Goal: Find specific page/section: Find specific page/section

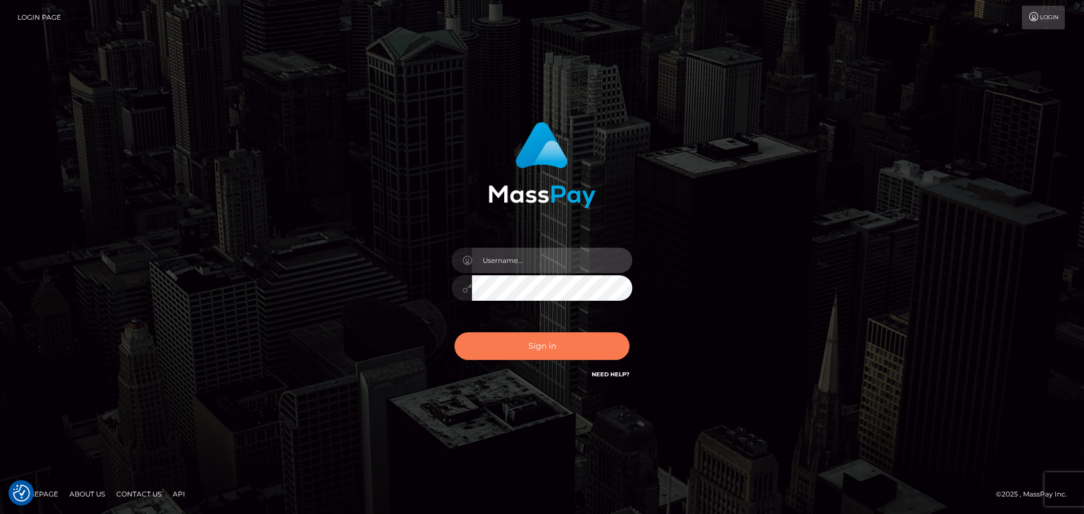
type input "hello.feetfinder"
click at [524, 345] on button "Sign in" at bounding box center [541, 346] width 175 height 28
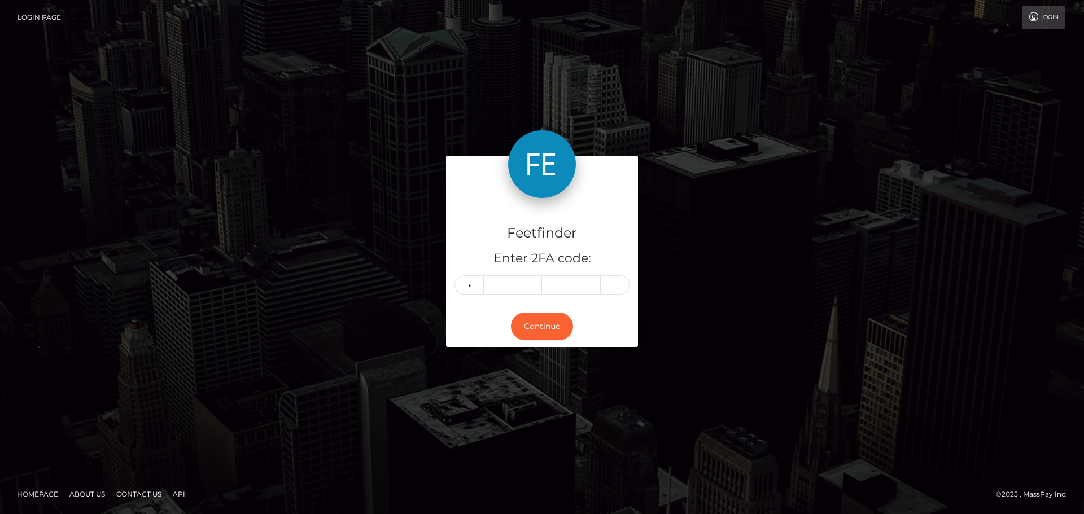
type input "6"
type input "3"
type input "6"
type input "3"
type input "9"
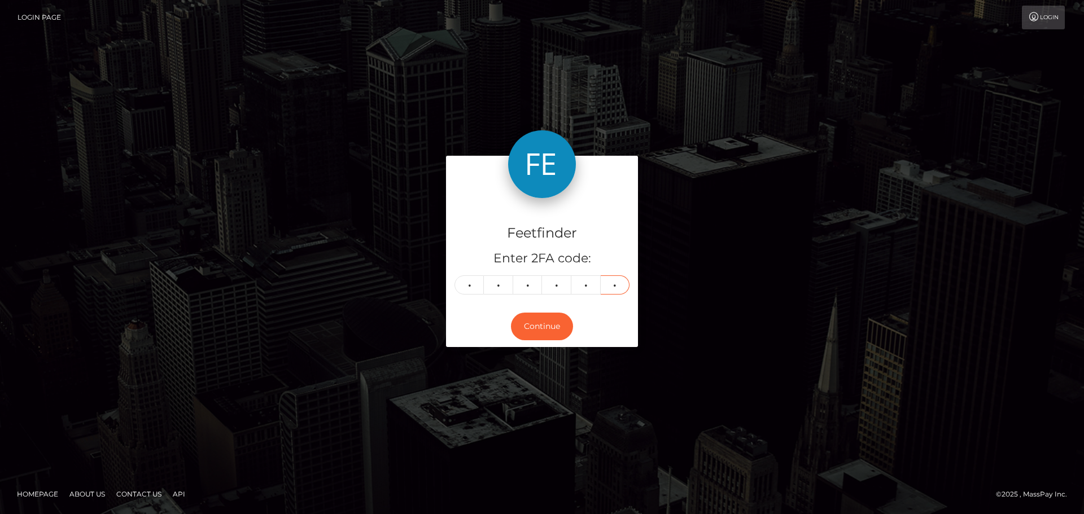
type input "1"
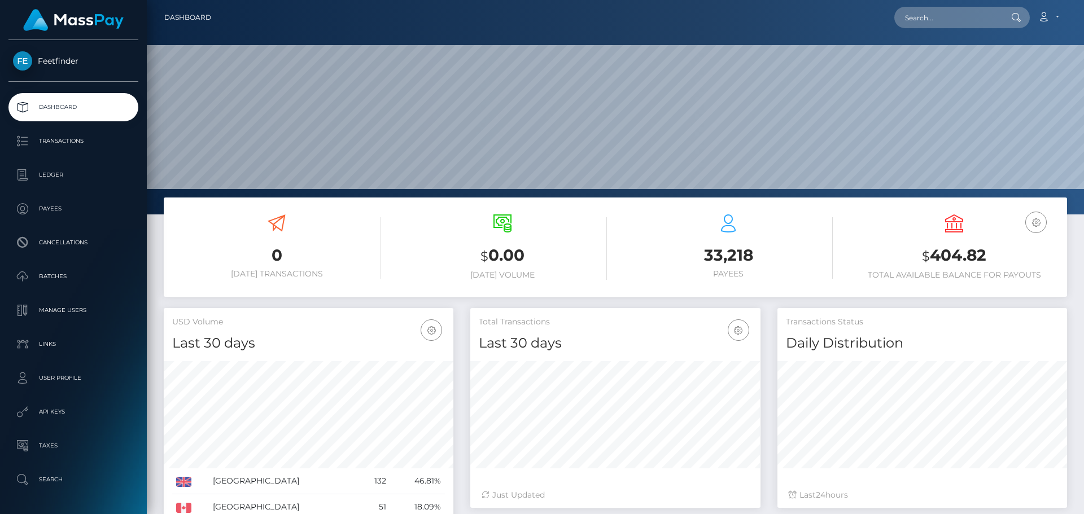
scroll to position [200, 290]
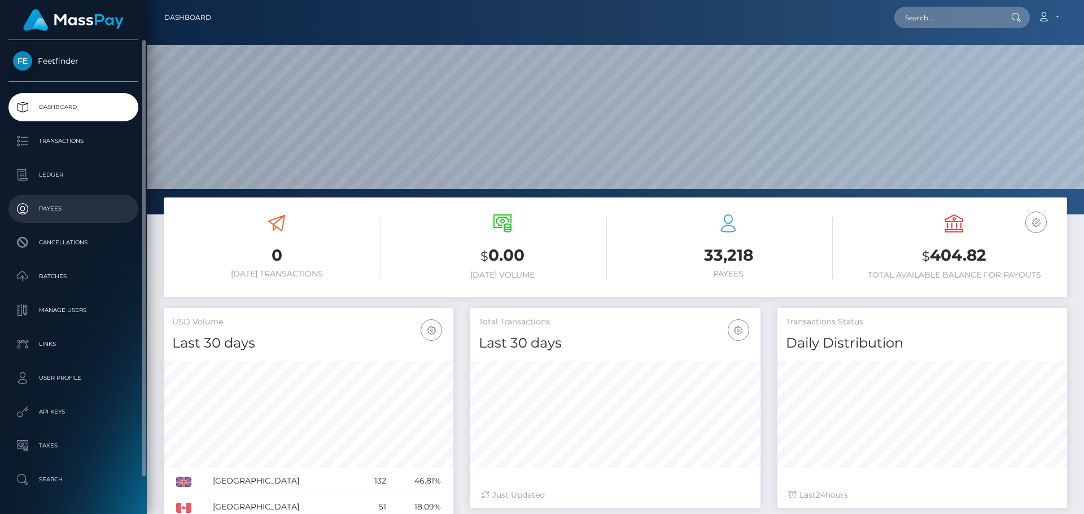
click at [93, 208] on p "Payees" at bounding box center [73, 208] width 121 height 17
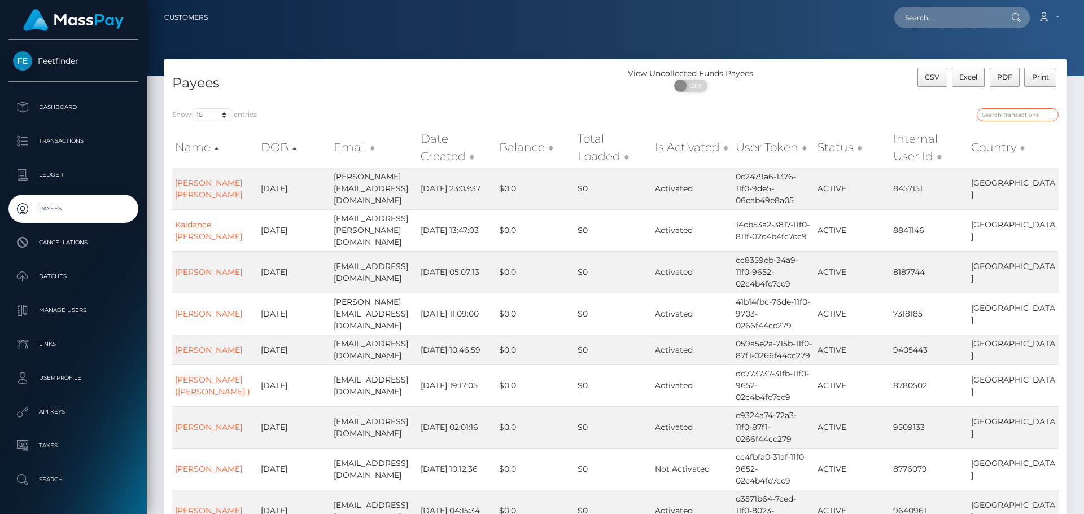
click at [996, 115] on input "search" at bounding box center [1017, 114] width 82 height 13
paste input "712fa1a8-5863-11f0-b1fb-02a8c2768cb9"
type input "712fa1a8-5863-11f0-b1fb-02a8c2768cb9"
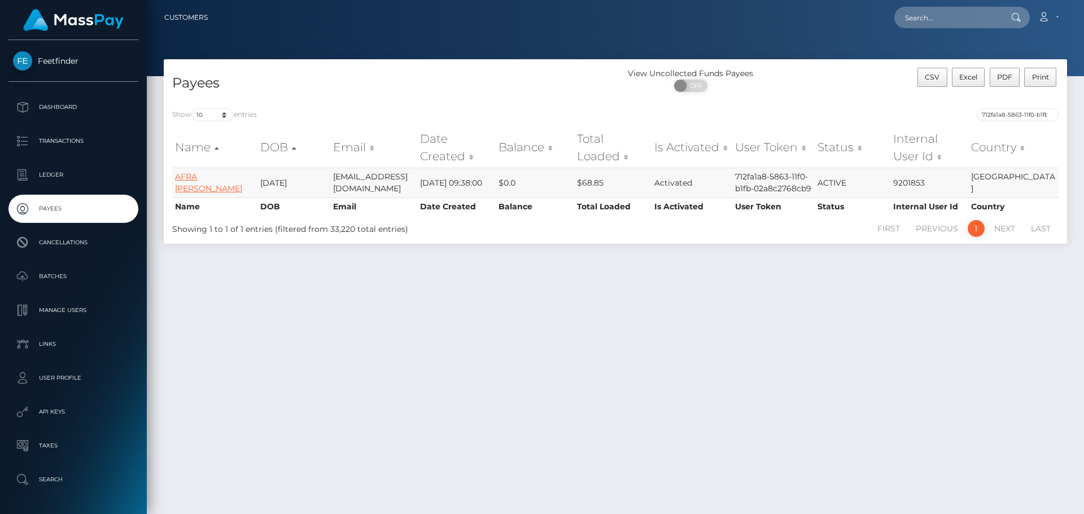
click at [203, 181] on link "AFRA PIA KIMA" at bounding box center [208, 183] width 67 height 22
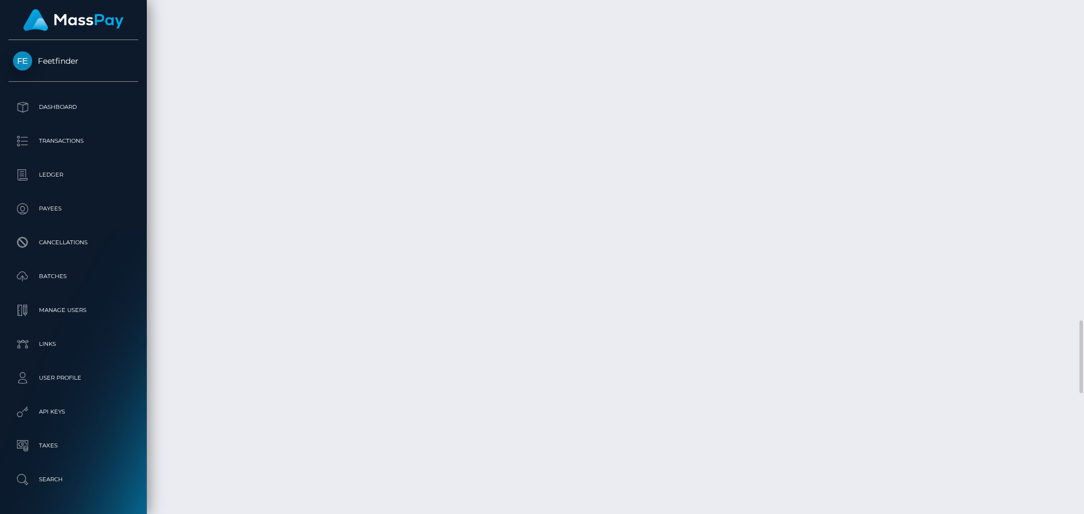
scroll to position [3110, 0]
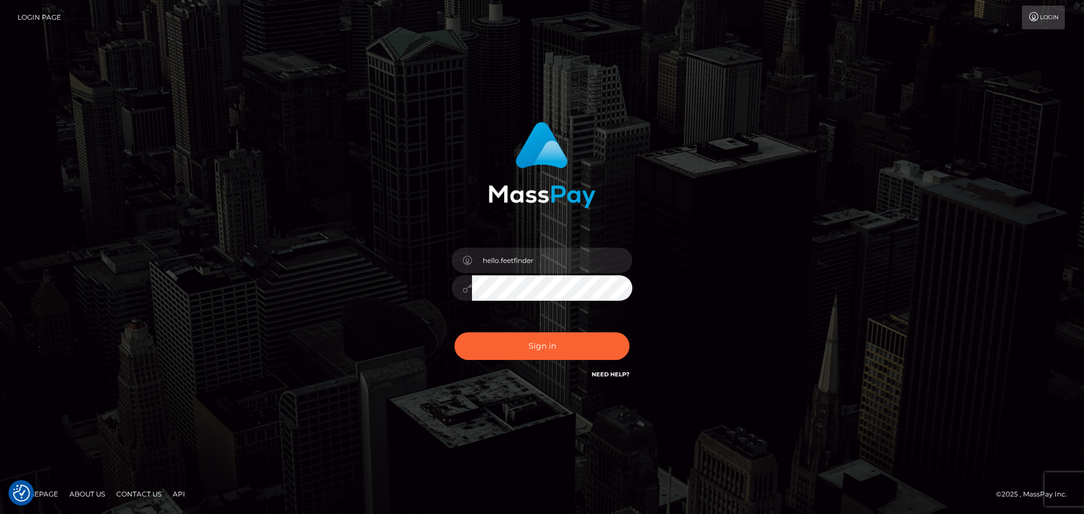
click at [559, 352] on button "Sign in" at bounding box center [541, 346] width 175 height 28
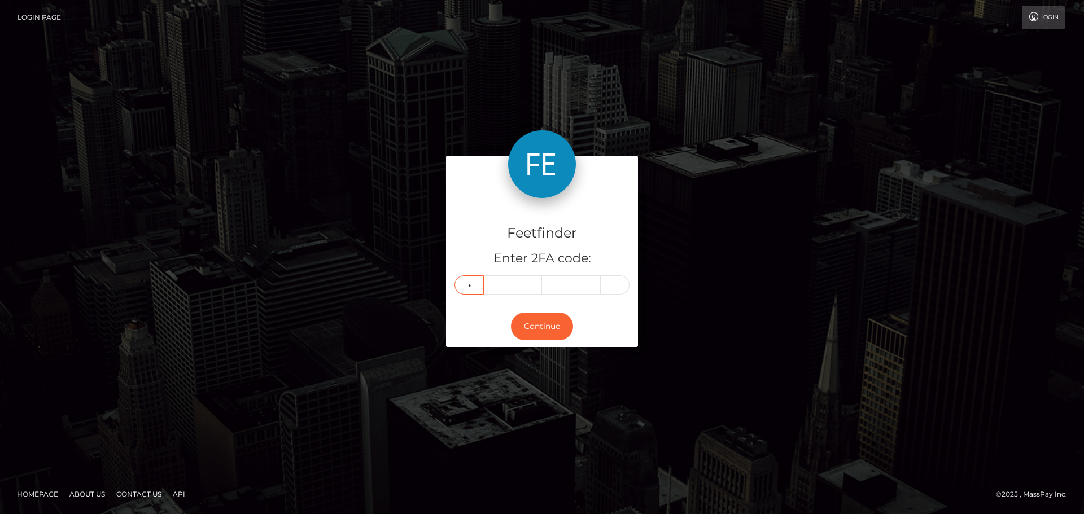
type input "2"
type input "1"
type input "0"
type input "7"
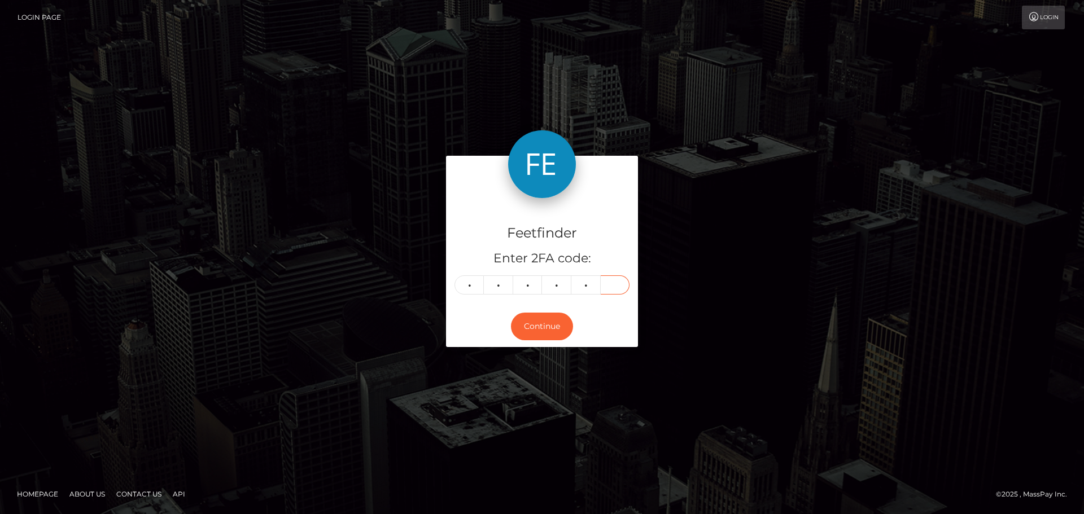
type input "0"
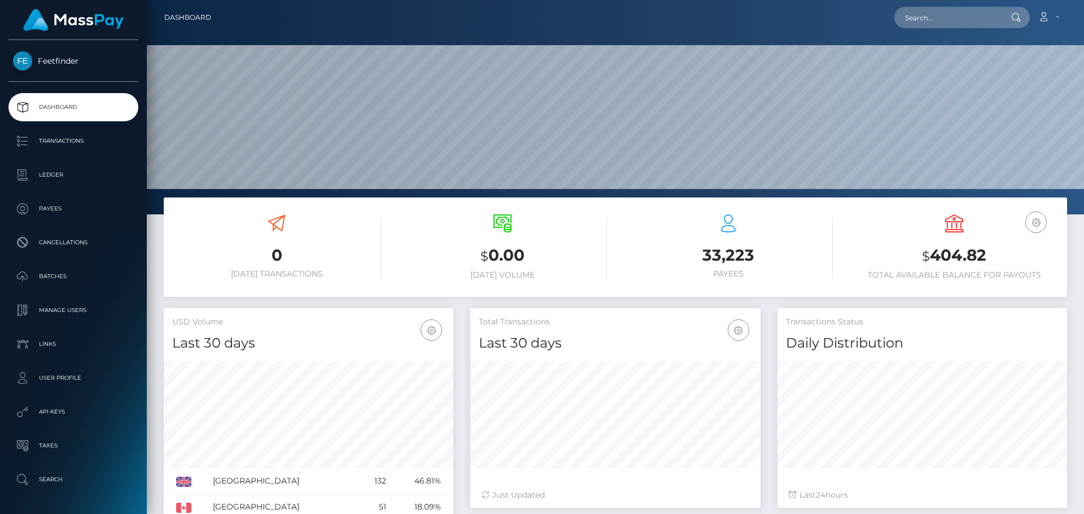
scroll to position [200, 290]
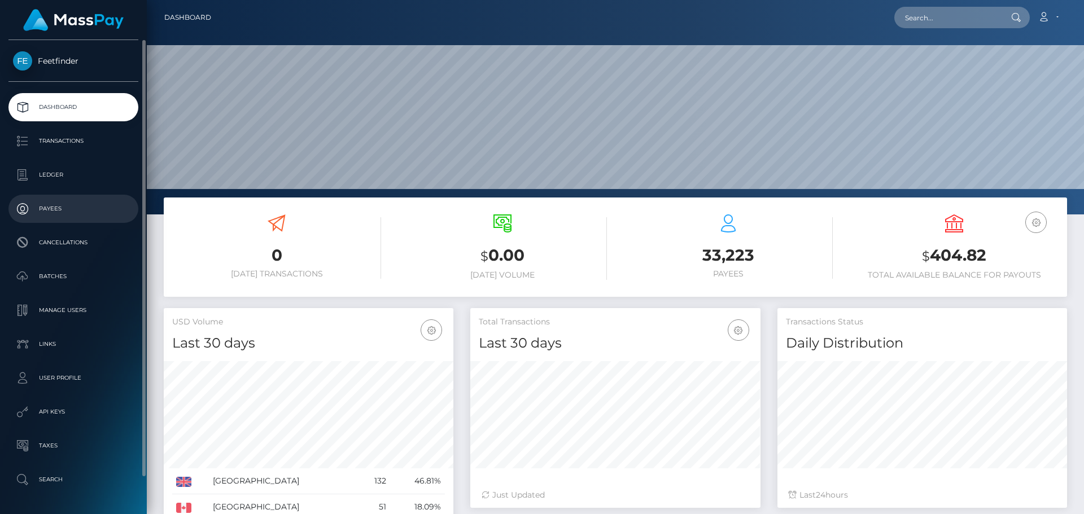
click at [42, 200] on p "Payees" at bounding box center [73, 208] width 121 height 17
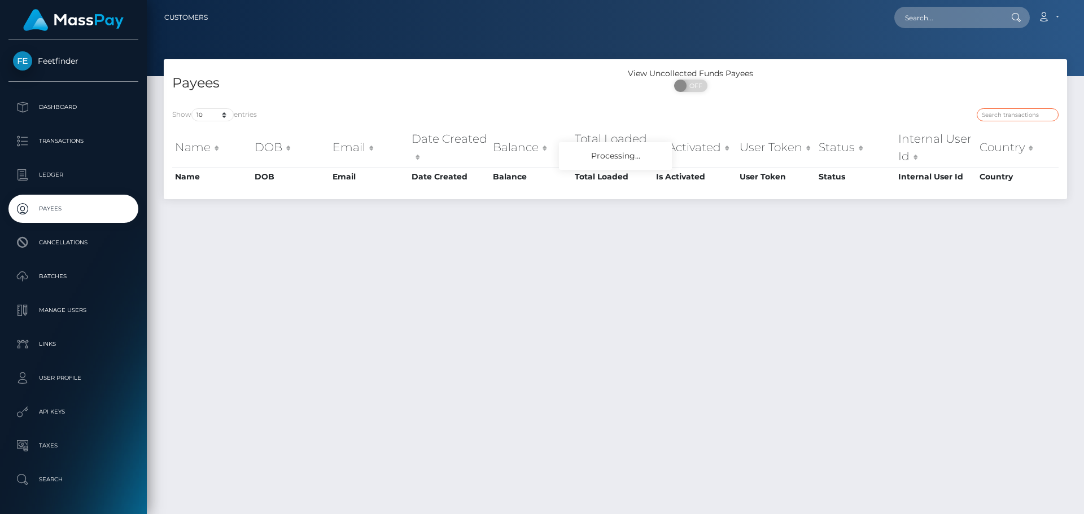
click at [1006, 115] on input "search" at bounding box center [1017, 114] width 82 height 13
paste input "db02916e-8e4d-11f0-bd85-0694aced620b"
type input "db02916e-8e4d-11f0-bd85-0694aced620b"
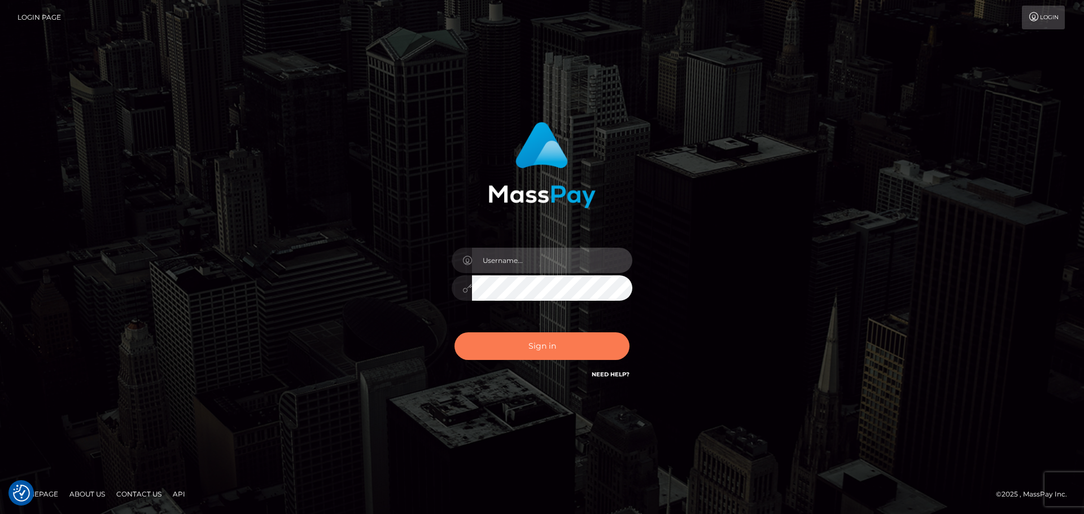
type input "hello.feetfinder"
click at [539, 345] on button "Sign in" at bounding box center [541, 346] width 175 height 28
type input "hello.feetfinder"
click at [570, 340] on button "Sign in" at bounding box center [541, 346] width 175 height 28
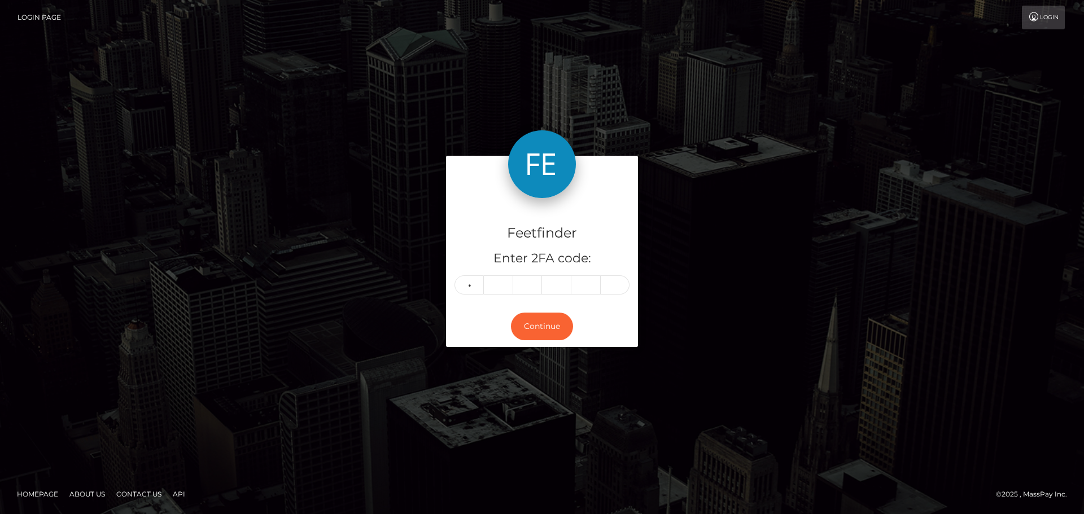
type input "7"
type input "1"
type input "7"
type input "9"
type input "5"
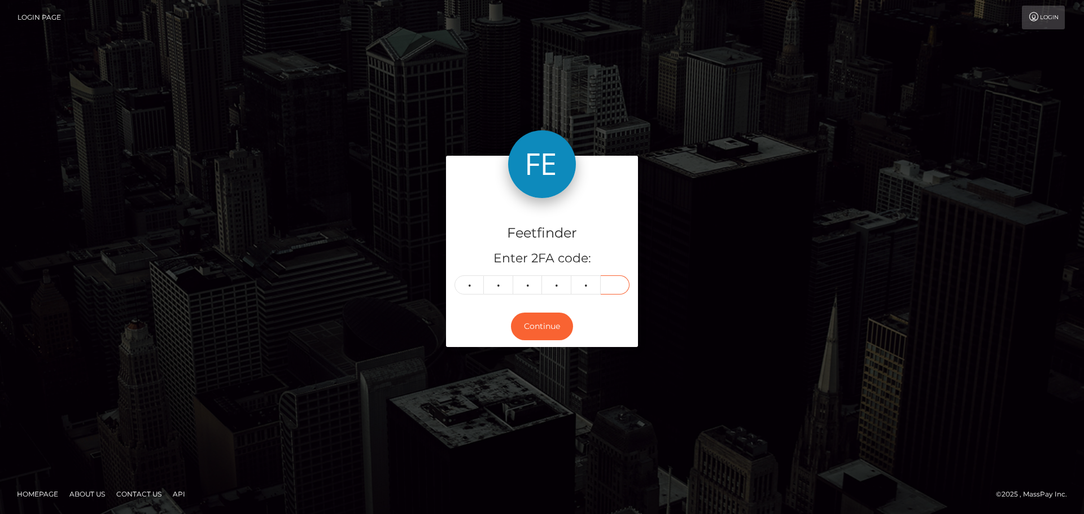
type input "1"
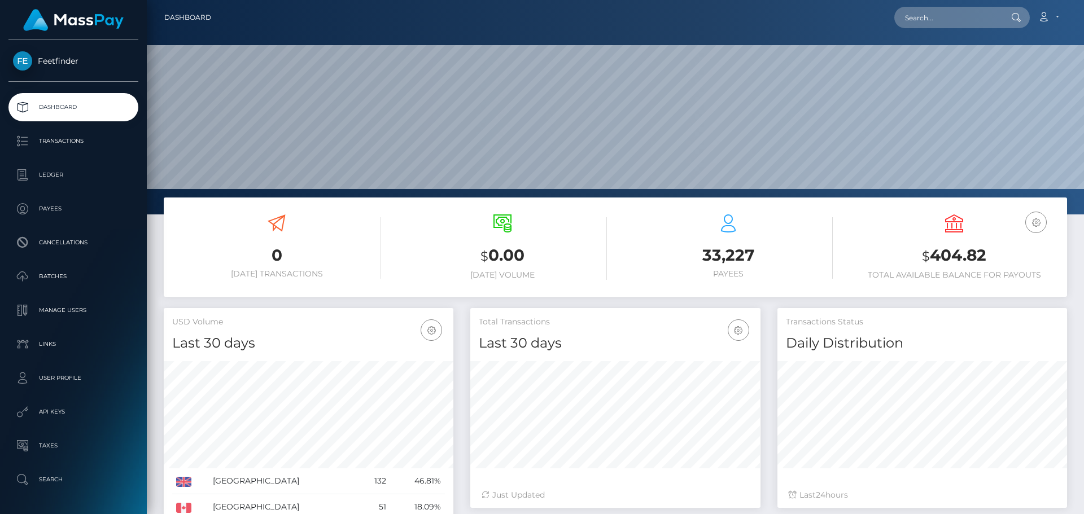
scroll to position [200, 290]
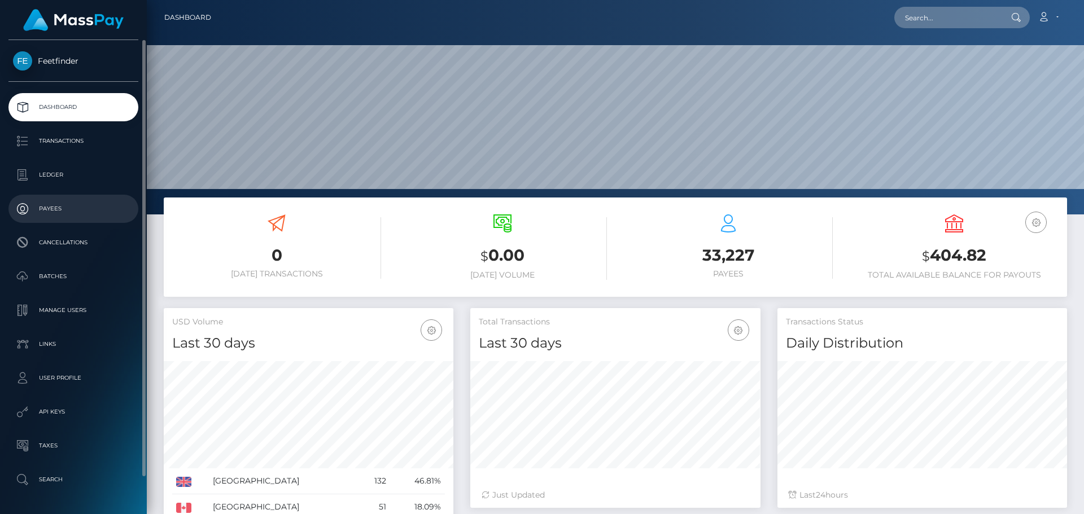
click at [62, 206] on p "Payees" at bounding box center [73, 208] width 121 height 17
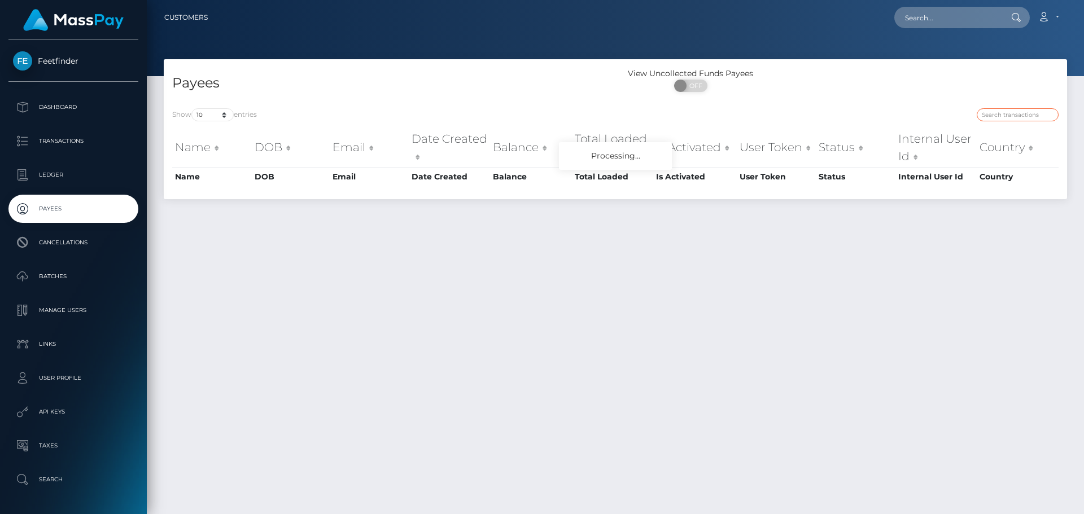
click at [1016, 109] on input "search" at bounding box center [1017, 114] width 82 height 13
paste input "b9a9ca4b-5d35-11f0-b1fb-02a8c2768cb9"
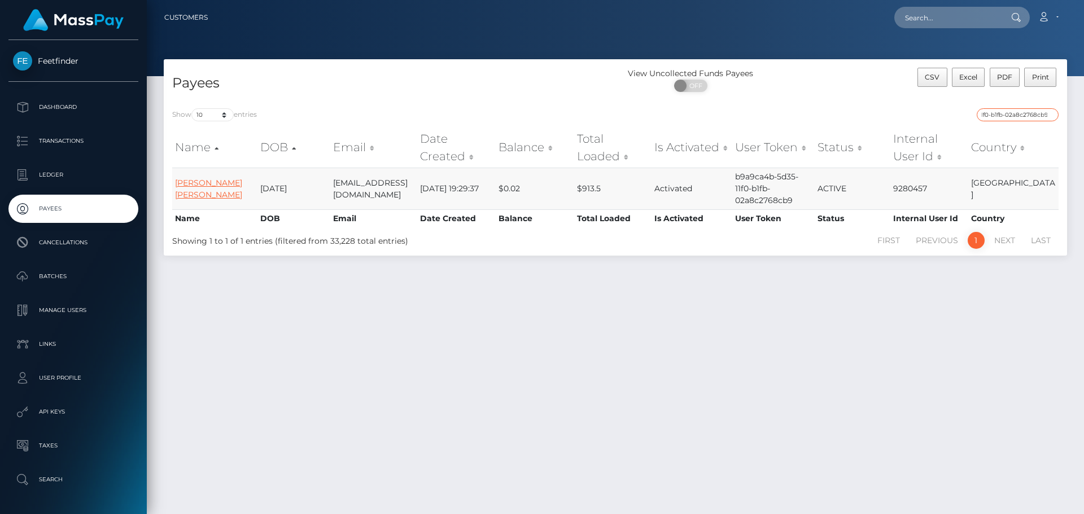
type input "b9a9ca4b-5d35-11f0-b1fb-02a8c2768cb9"
click at [207, 178] on link "[PERSON_NAME] [PERSON_NAME]" at bounding box center [208, 189] width 67 height 22
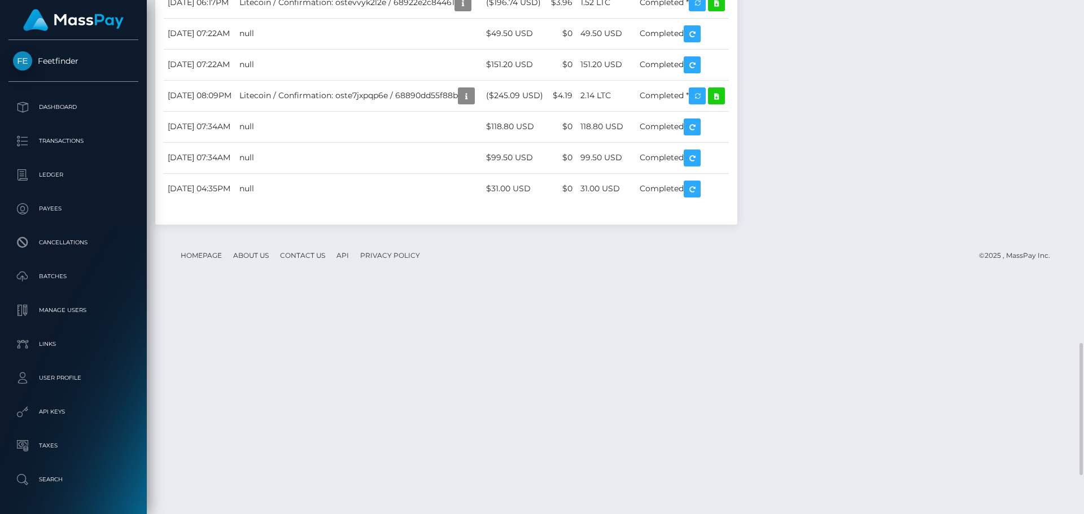
scroll to position [1335, 0]
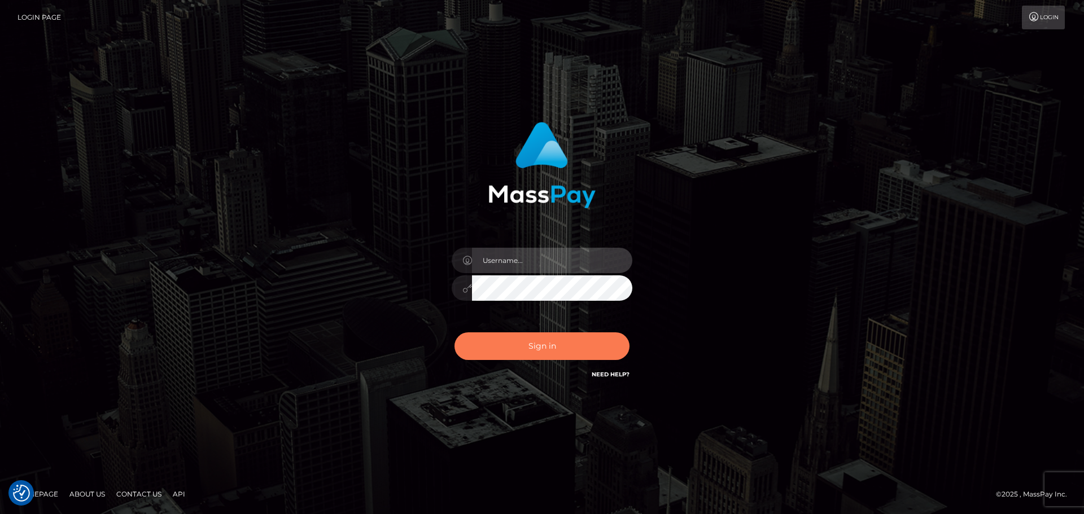
type input "hello.feetfinder"
click at [580, 344] on button "Sign in" at bounding box center [541, 346] width 175 height 28
type input "hello.feetfinder"
click at [560, 354] on button "Sign in" at bounding box center [541, 346] width 175 height 28
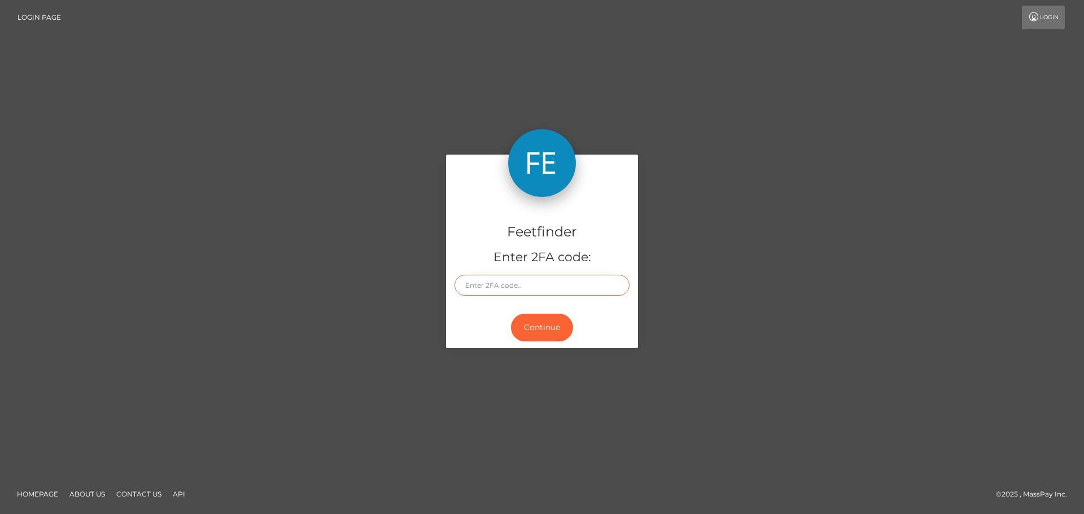
click at [504, 288] on input "text" at bounding box center [541, 285] width 175 height 21
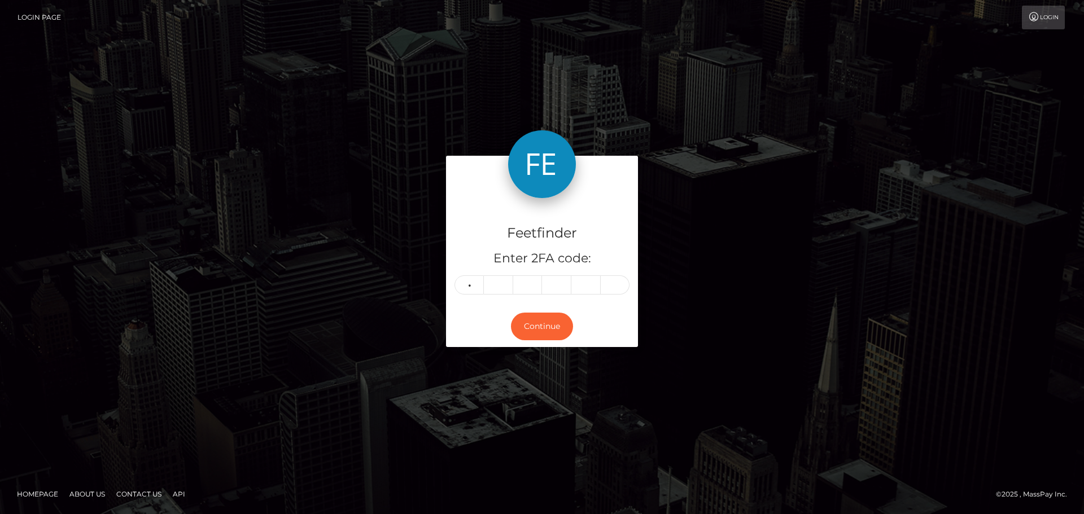
type input "0"
type input "6"
type input "7"
type input "9"
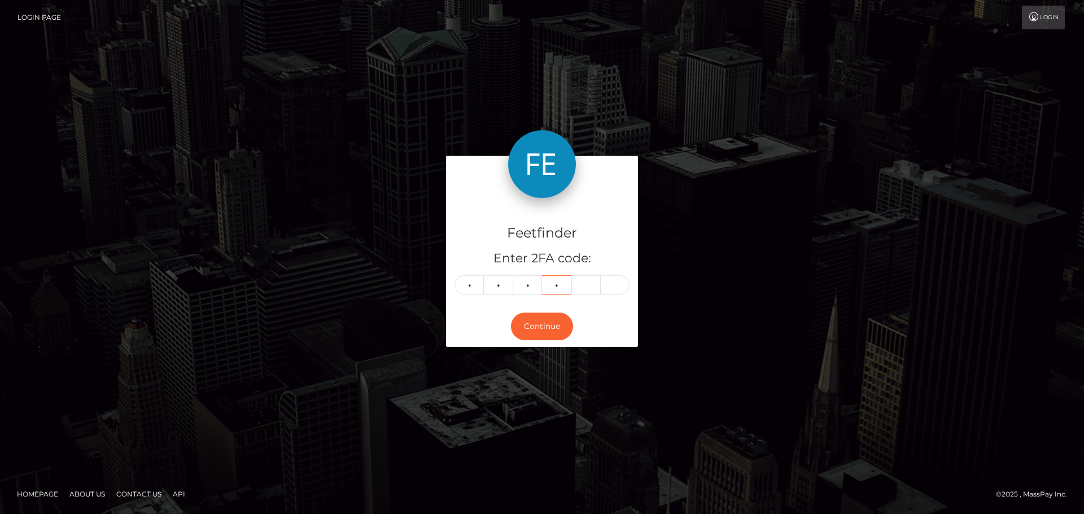
type input "6"
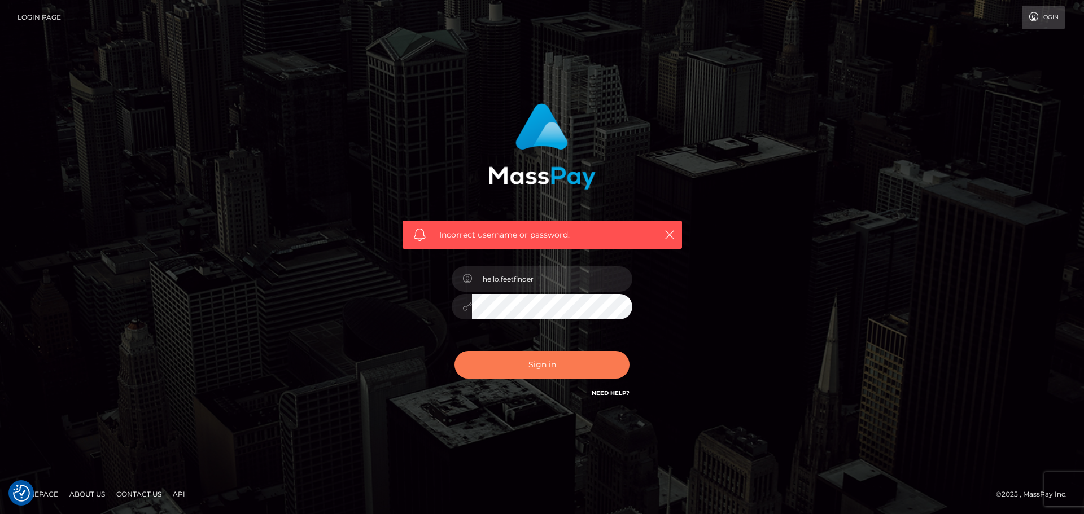
click at [526, 371] on button "Sign in" at bounding box center [541, 365] width 175 height 28
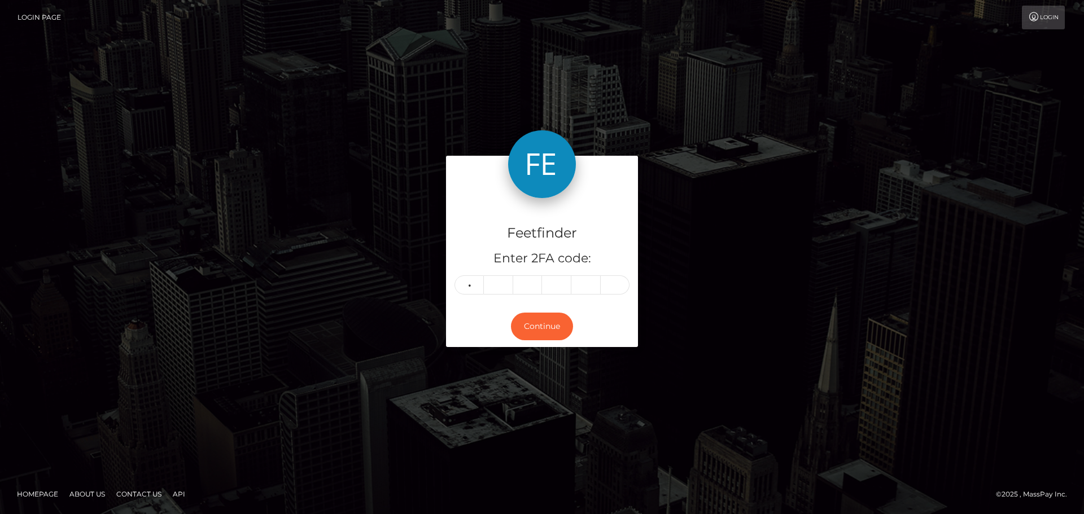
type input "0"
type input "6"
type input "7"
type input "6"
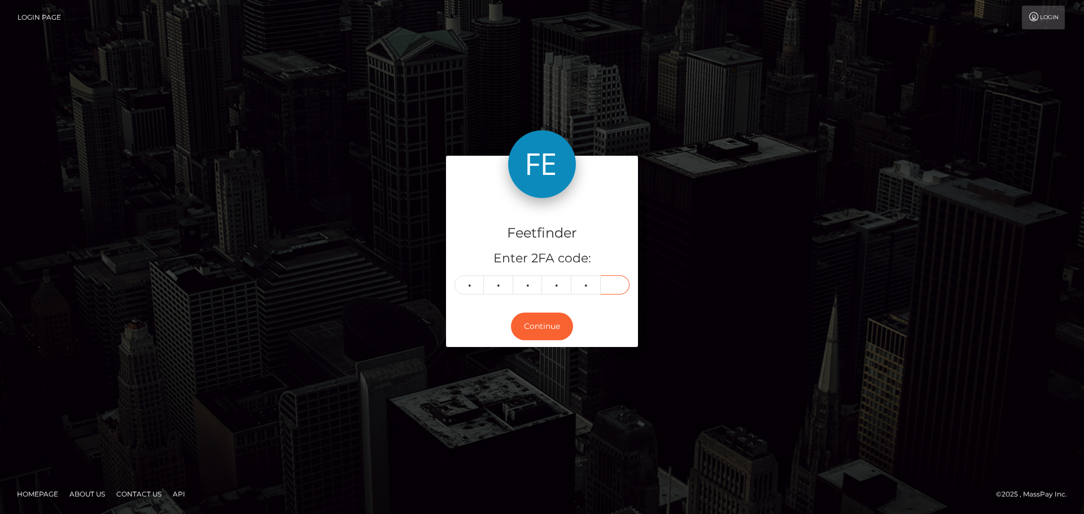
type input "6"
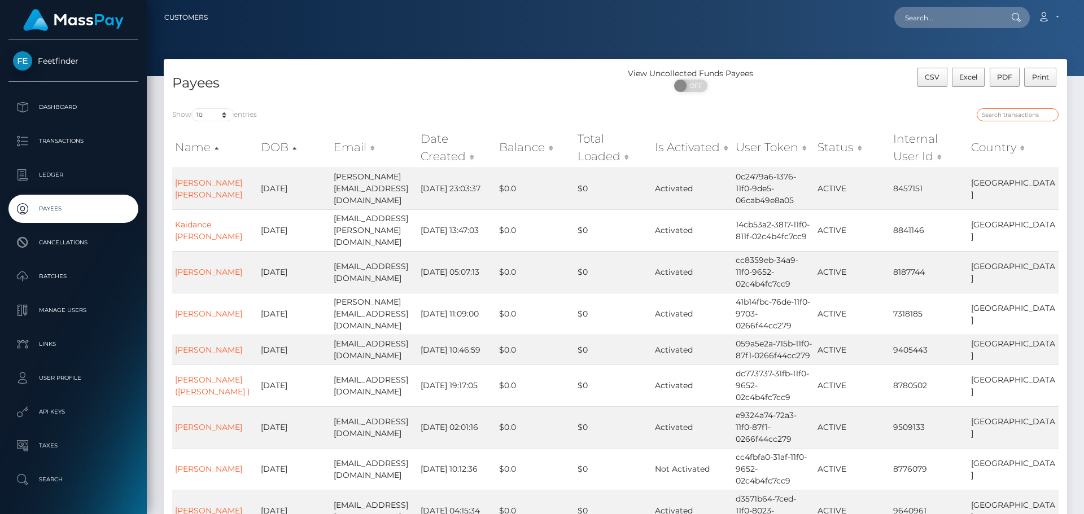
click at [1028, 114] on input "search" at bounding box center [1017, 114] width 82 height 13
paste input "eb5c35b2-8a8b-11f0-8023-0266f44cc279"
type input "eb5c35b2-8a8b-11f0-8023-0266f44cc279"
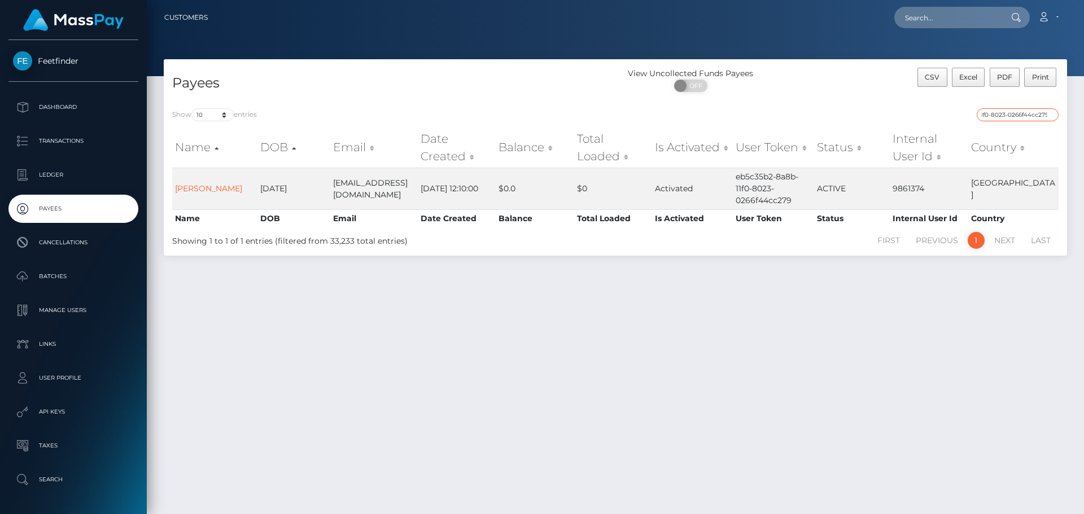
scroll to position [0, 0]
click at [677, 187] on td "Activated" at bounding box center [692, 189] width 81 height 42
click at [1009, 110] on input "eb5c35b2-8a8b-11f0-8023-0266f44cc279" at bounding box center [1017, 114] width 82 height 13
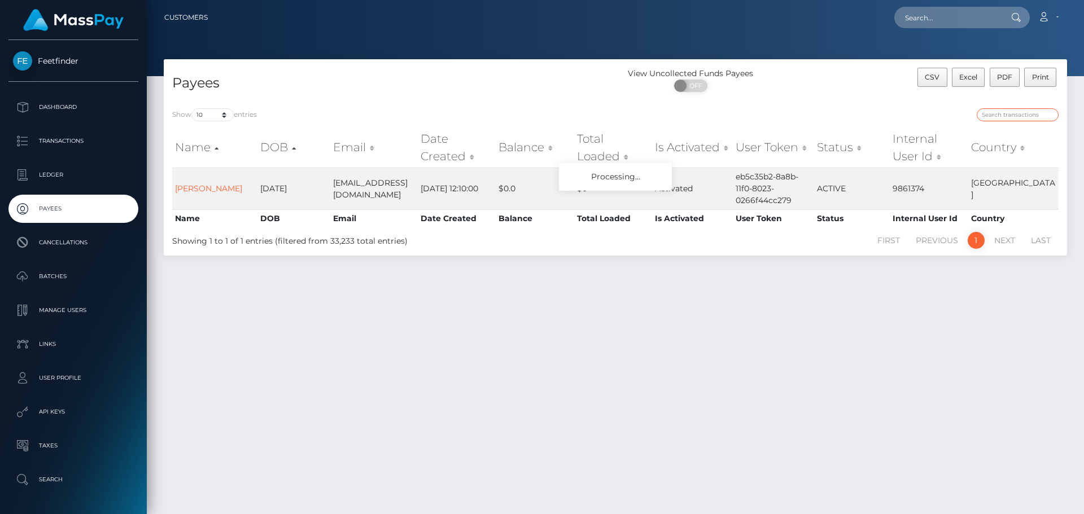
paste input "4495a9f7-7f9e-11f0-8023-0266f44cc279"
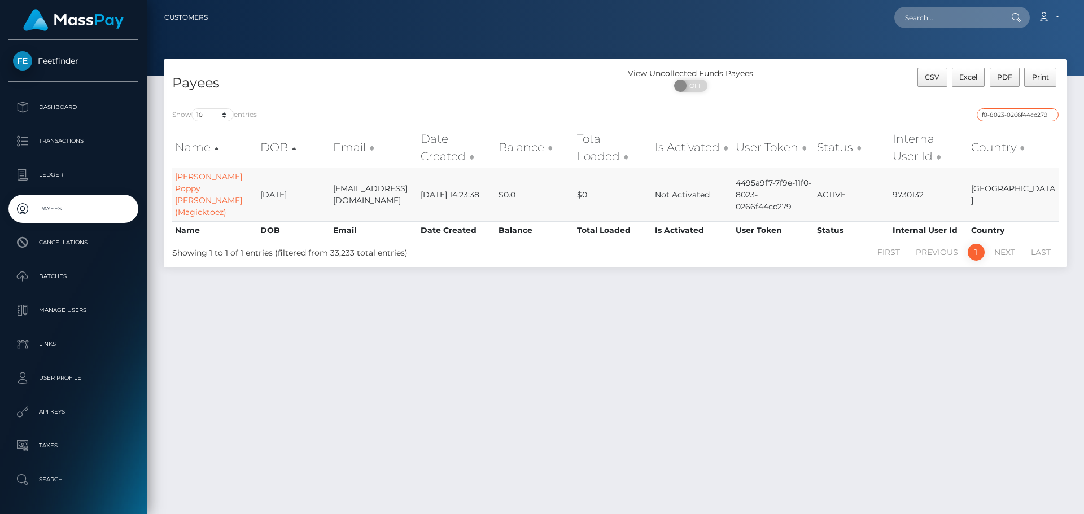
type input "4495a9f7-7f9e-11f0-8023-0266f44cc279"
click at [172, 187] on td "Daisy Poppy Hayden (Magicktoez)" at bounding box center [214, 195] width 85 height 54
click at [77, 200] on p "Payees" at bounding box center [73, 208] width 121 height 17
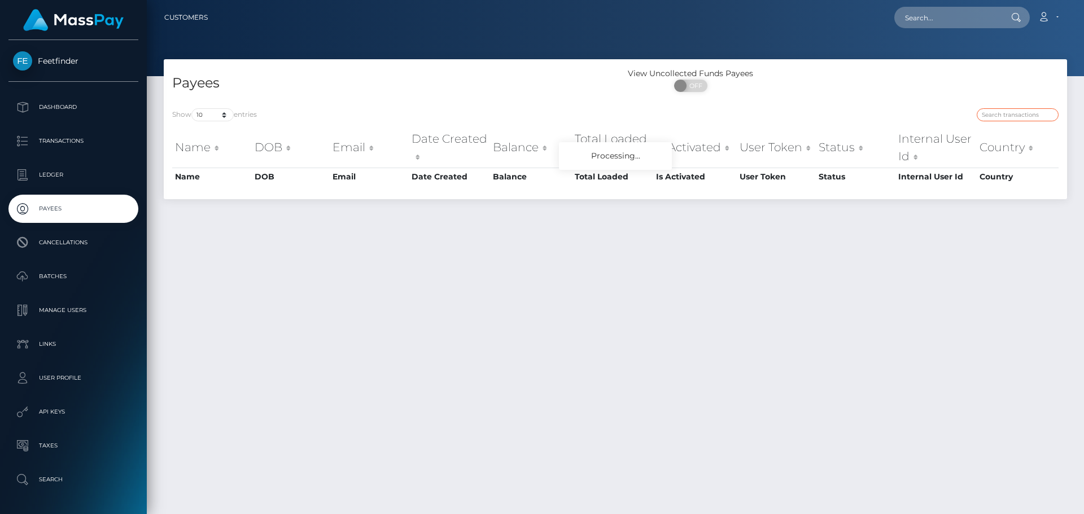
click at [1019, 112] on input "search" at bounding box center [1017, 114] width 82 height 13
paste input "952384a4-9619-11f0-bd85-0694aced620b"
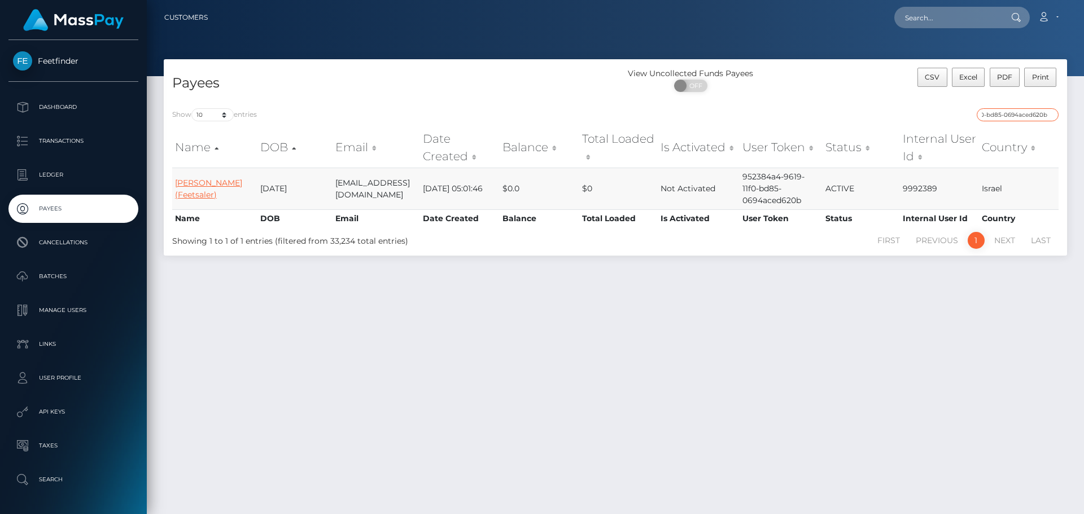
type input "952384a4-9619-11f0-bd85-0694aced620b"
drag, startPoint x: 205, startPoint y: 181, endPoint x: 205, endPoint y: 196, distance: 15.8
click at [205, 181] on link "[PERSON_NAME] (Feetsaler)" at bounding box center [208, 189] width 67 height 22
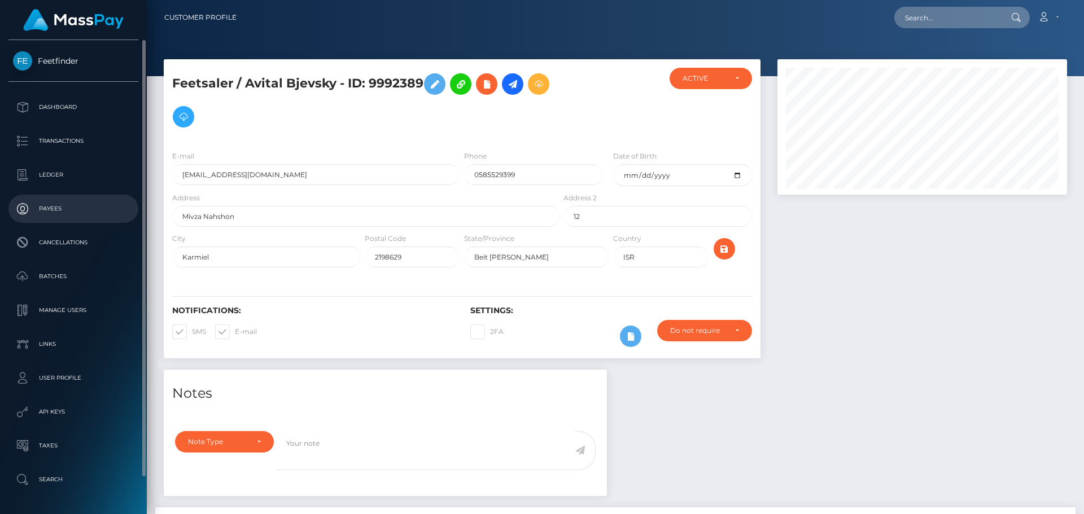
click at [55, 198] on link "Payees" at bounding box center [73, 209] width 130 height 28
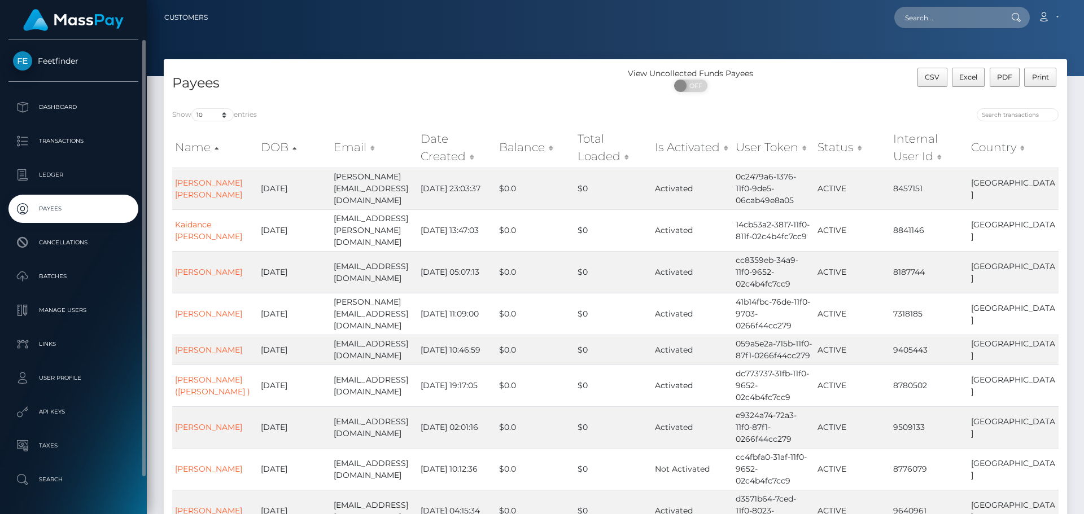
click at [37, 209] on p "Payees" at bounding box center [73, 208] width 121 height 17
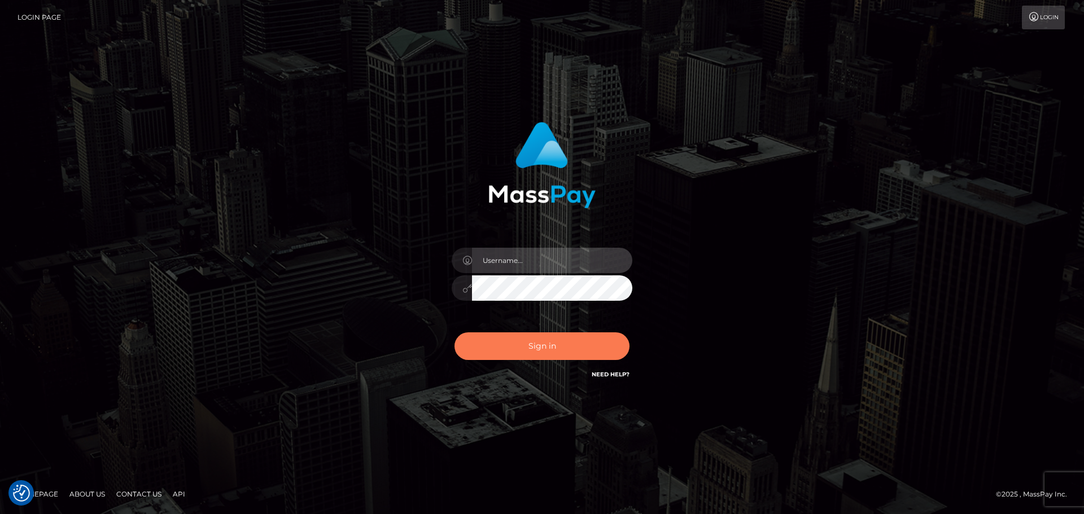
type input "hello.feetfinder"
click at [553, 337] on button "Sign in" at bounding box center [541, 346] width 175 height 28
type input "hello.feetfinder"
click at [552, 354] on button "Sign in" at bounding box center [541, 346] width 175 height 28
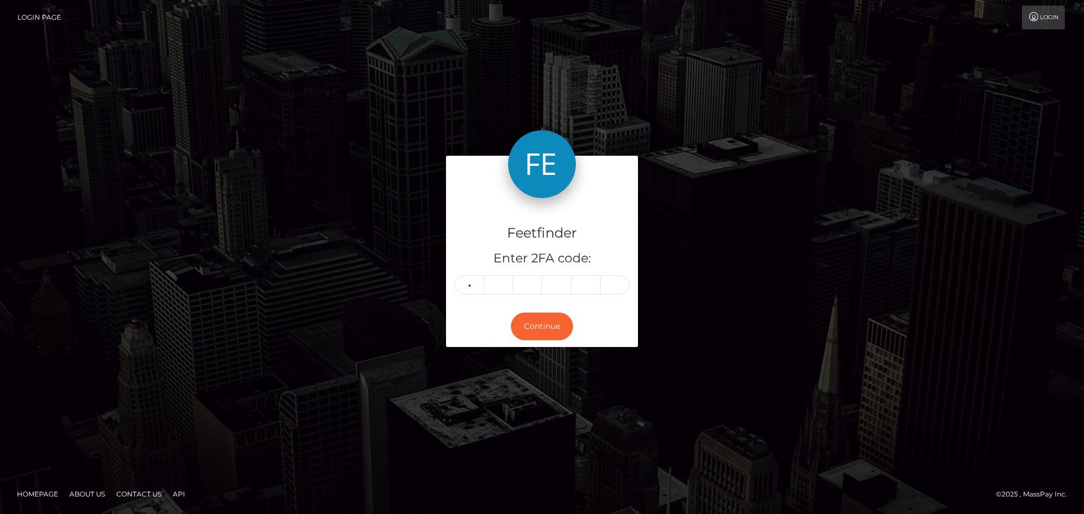
type input "6"
type input "8"
type input "1"
type input "0"
type input "5"
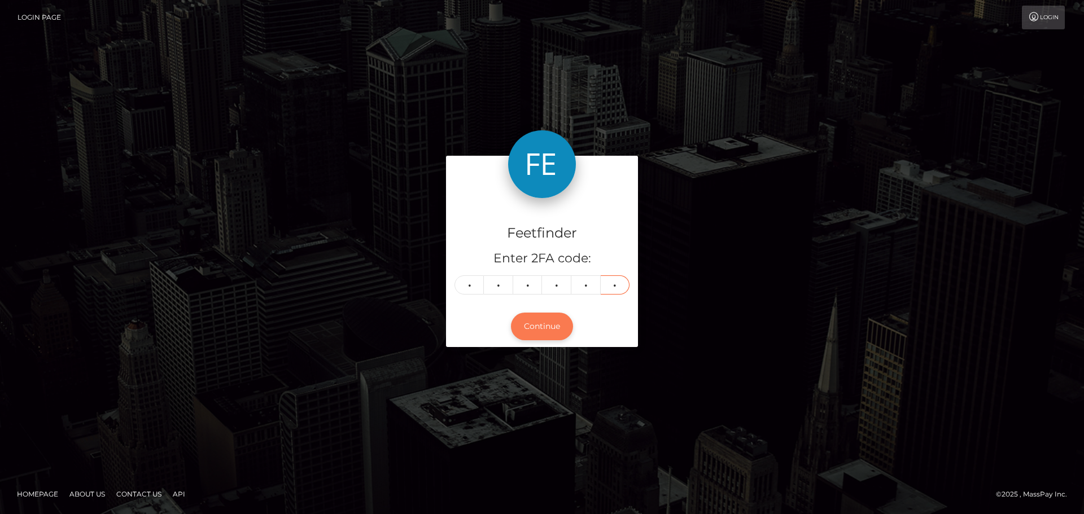
type input "3"
click at [526, 321] on button "Continue" at bounding box center [542, 327] width 62 height 28
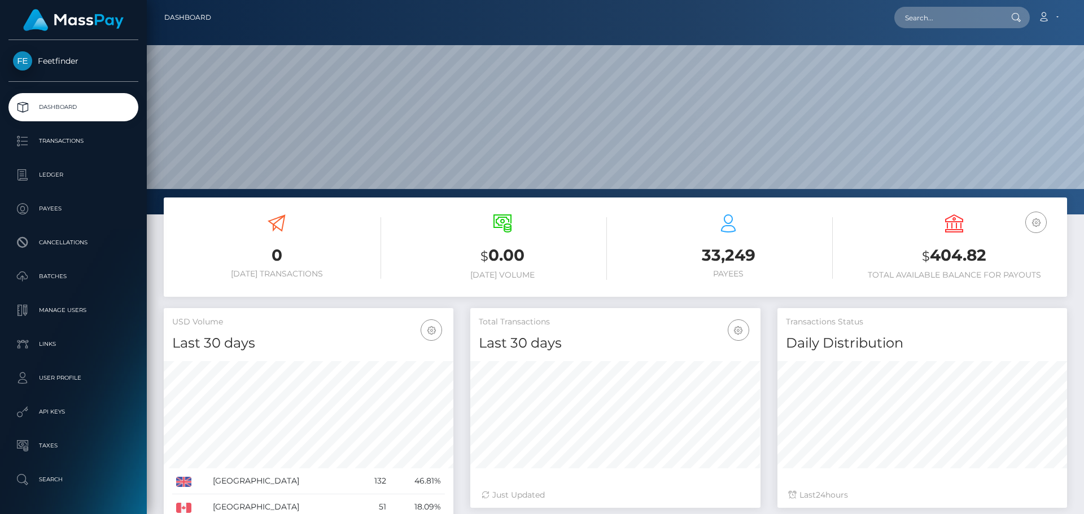
scroll to position [200, 290]
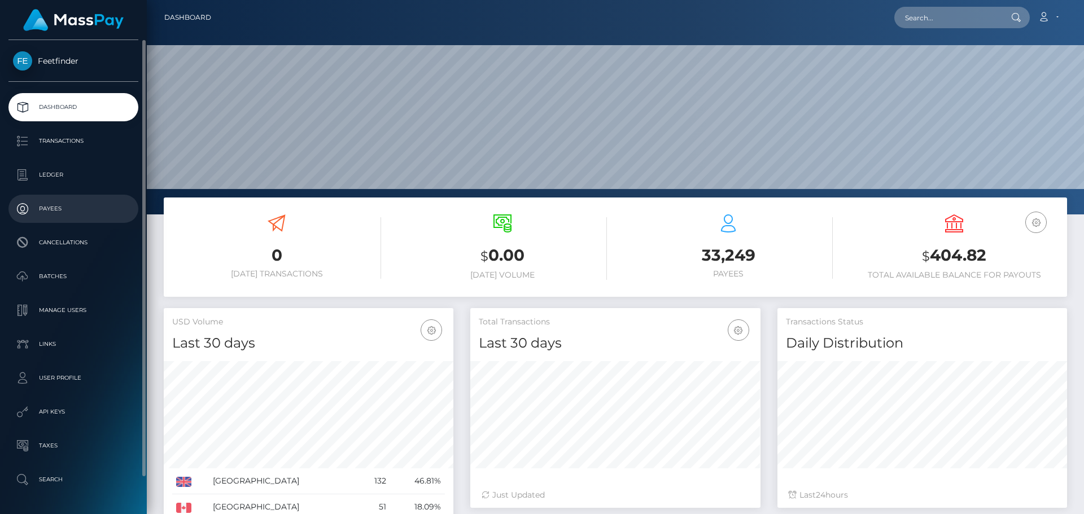
click at [54, 207] on p "Payees" at bounding box center [73, 208] width 121 height 17
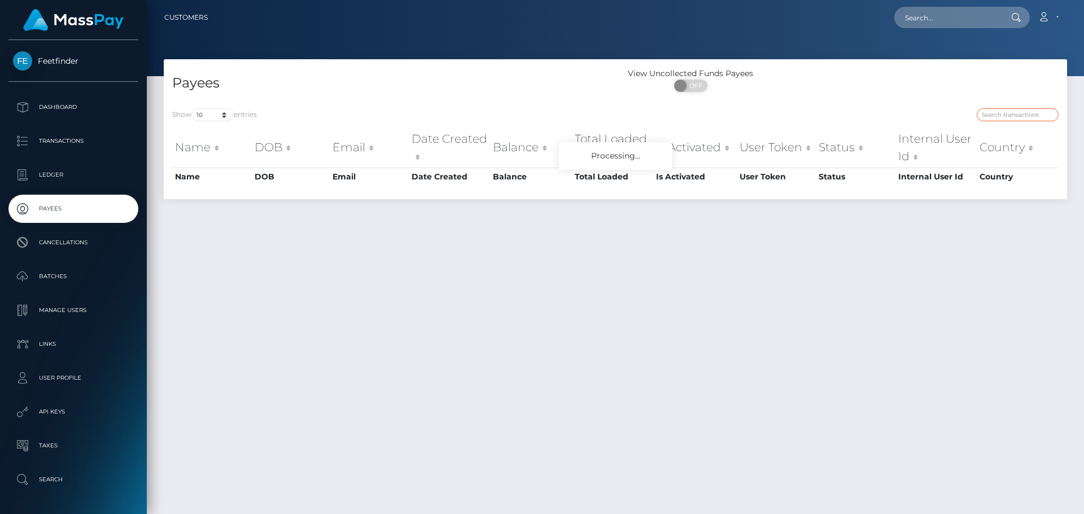
click at [1014, 115] on input "search" at bounding box center [1017, 114] width 82 height 13
paste input "135363b3-9721-11f0-bd85-0694aced620b"
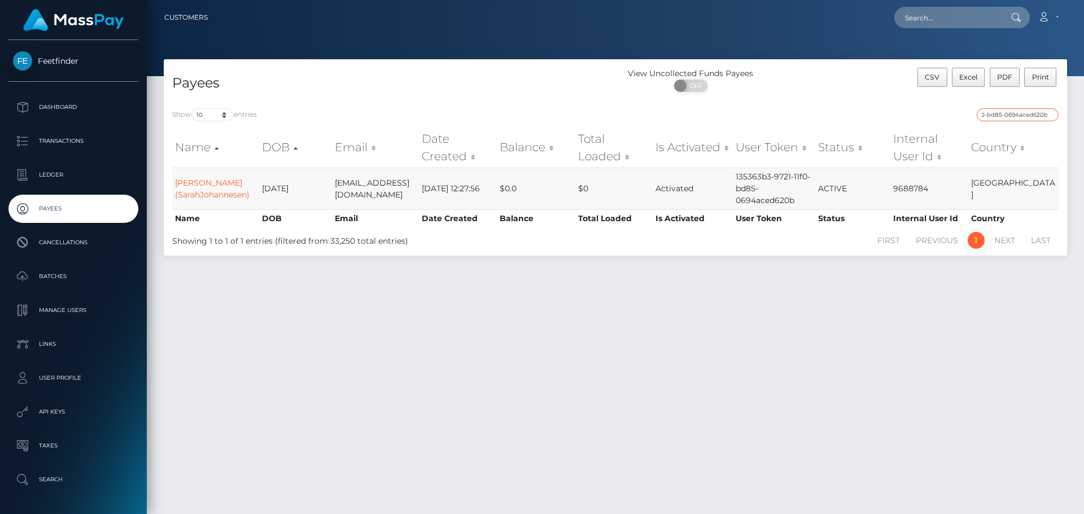
type input "135363b3-9721-11f0-bd85-0694aced620b"
drag, startPoint x: 212, startPoint y: 187, endPoint x: 213, endPoint y: 195, distance: 8.1
click at [212, 187] on link "Kaja Lurud (SarahJohannesen)" at bounding box center [212, 189] width 74 height 22
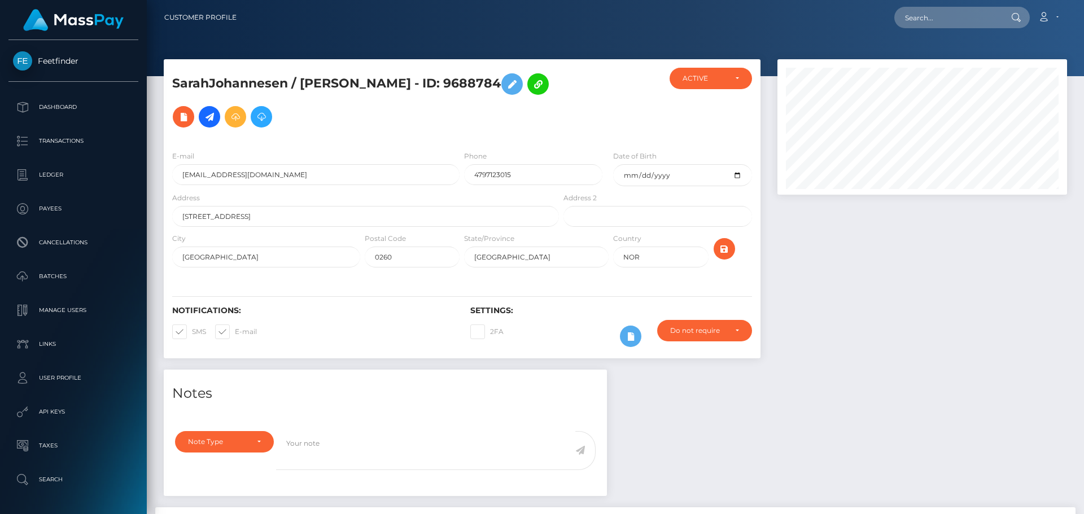
scroll to position [860, 0]
